Goal: Contribute content

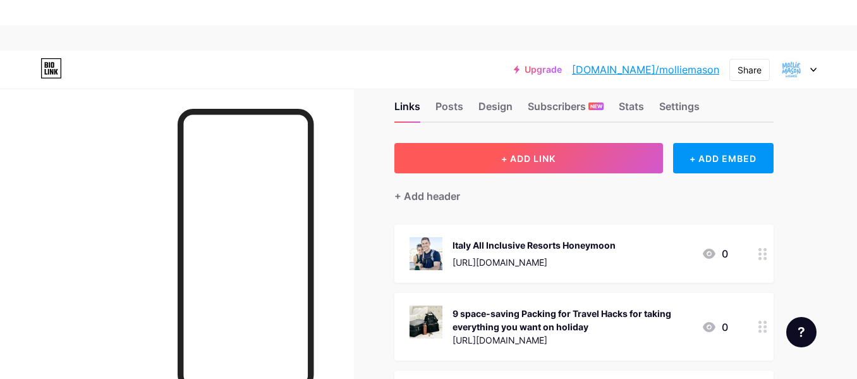
click at [515, 154] on span "+ ADD LINK" at bounding box center [528, 158] width 54 height 11
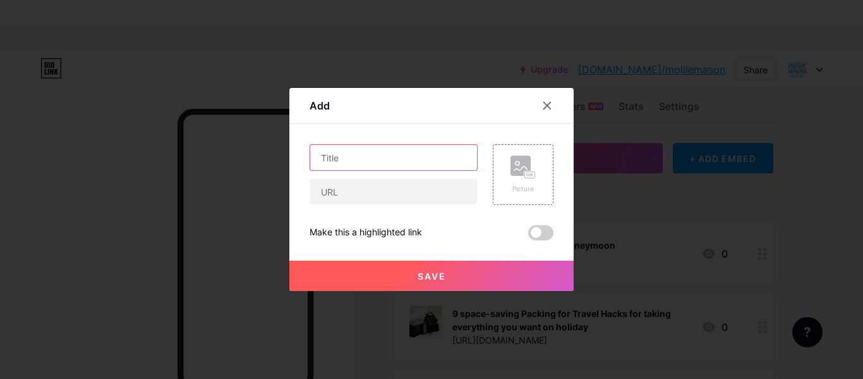
click at [387, 153] on input "text" at bounding box center [393, 157] width 167 height 25
paste input "What You Learn From Reviews on [PERSON_NAME] Supplement Ingredients"
type input "What You Learn From Reviews on [PERSON_NAME] Supplement Ingredients"
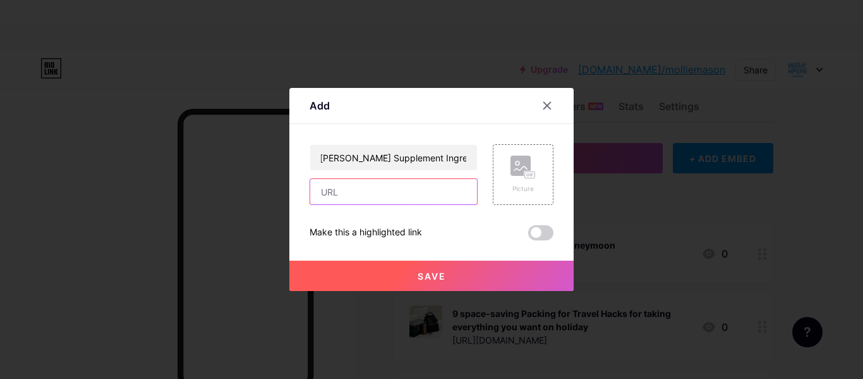
scroll to position [0, 0]
click at [339, 200] on input "text" at bounding box center [393, 191] width 167 height 25
paste input "[URL][DOMAIN_NAME]"
type input "[URL][DOMAIN_NAME]"
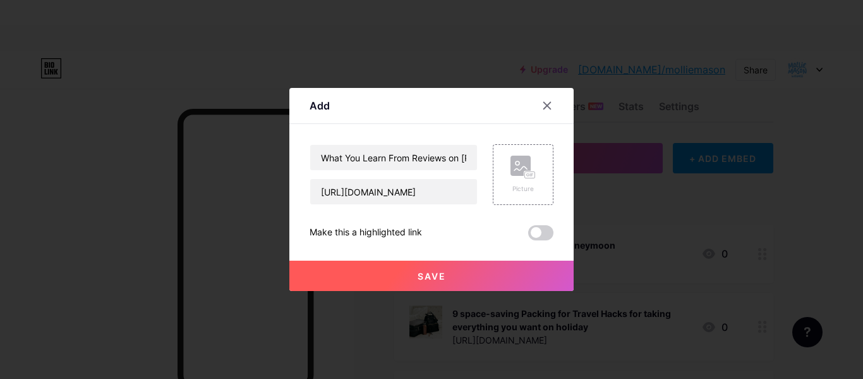
click at [418, 275] on span "Save" at bounding box center [432, 276] width 28 height 11
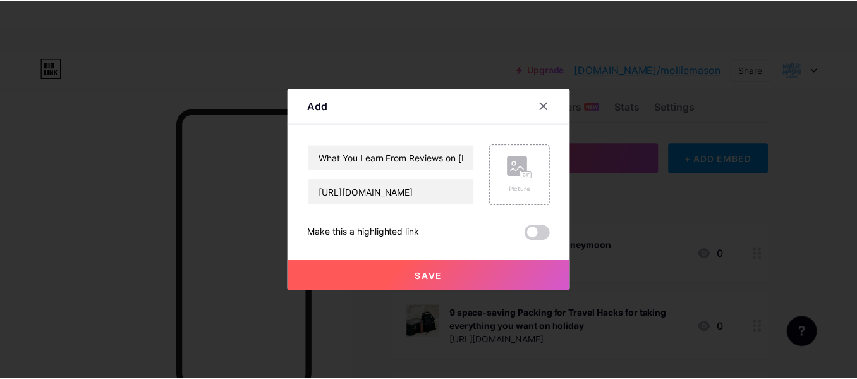
scroll to position [0, 0]
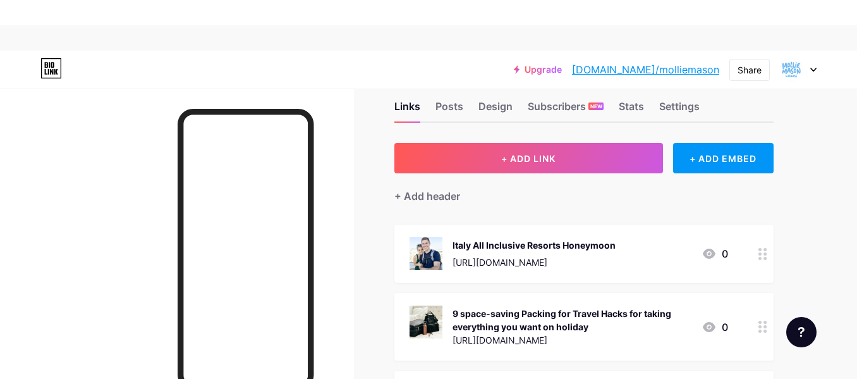
click at [661, 70] on link "[DOMAIN_NAME]/molliemason" at bounding box center [645, 69] width 147 height 15
